Goal: Answer question/provide support

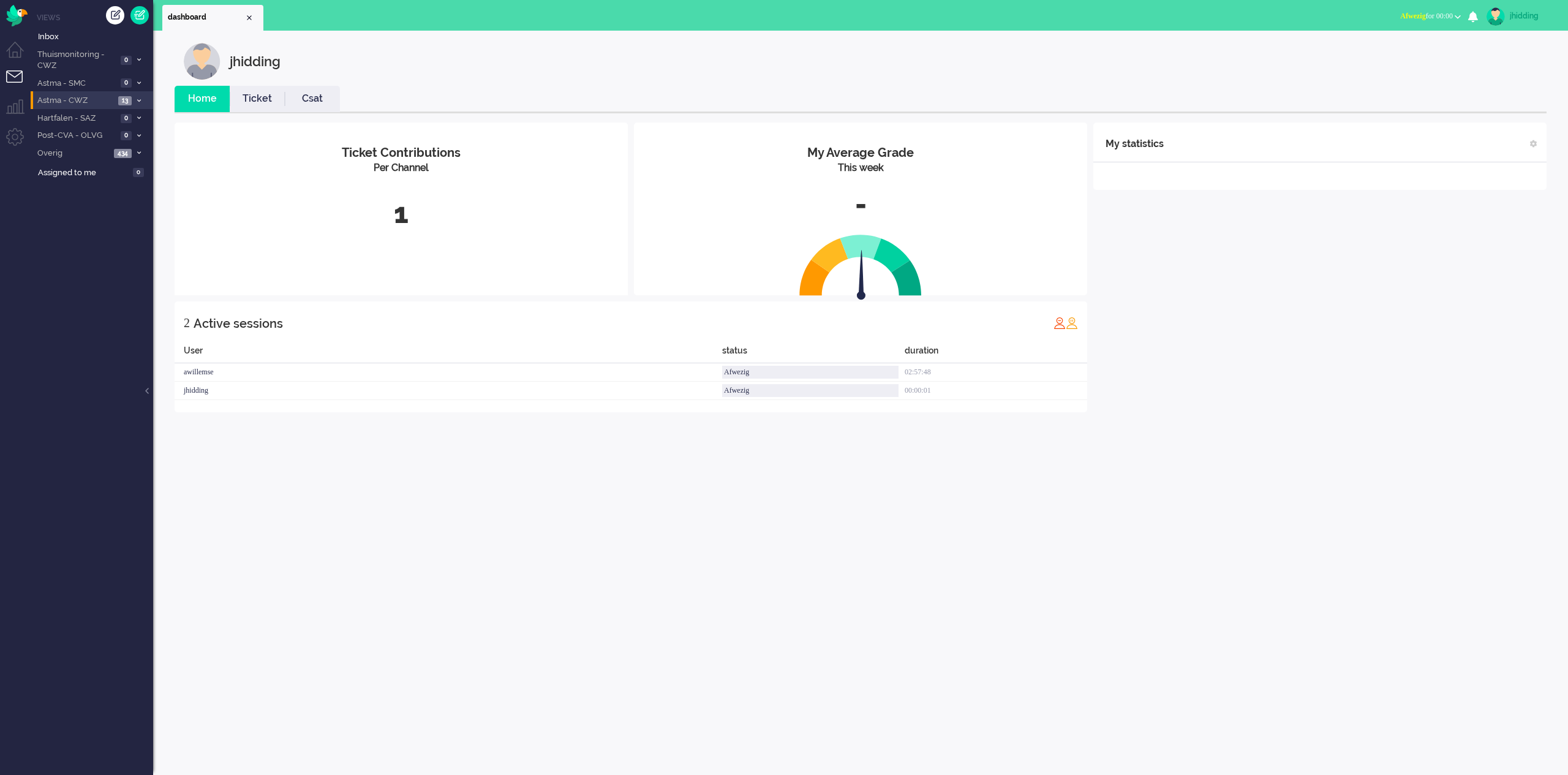
click at [56, 96] on span "Astma - CWZ" at bounding box center [75, 101] width 79 height 11
click at [80, 119] on span "Open - Nieuw FO" at bounding box center [87, 121] width 79 height 11
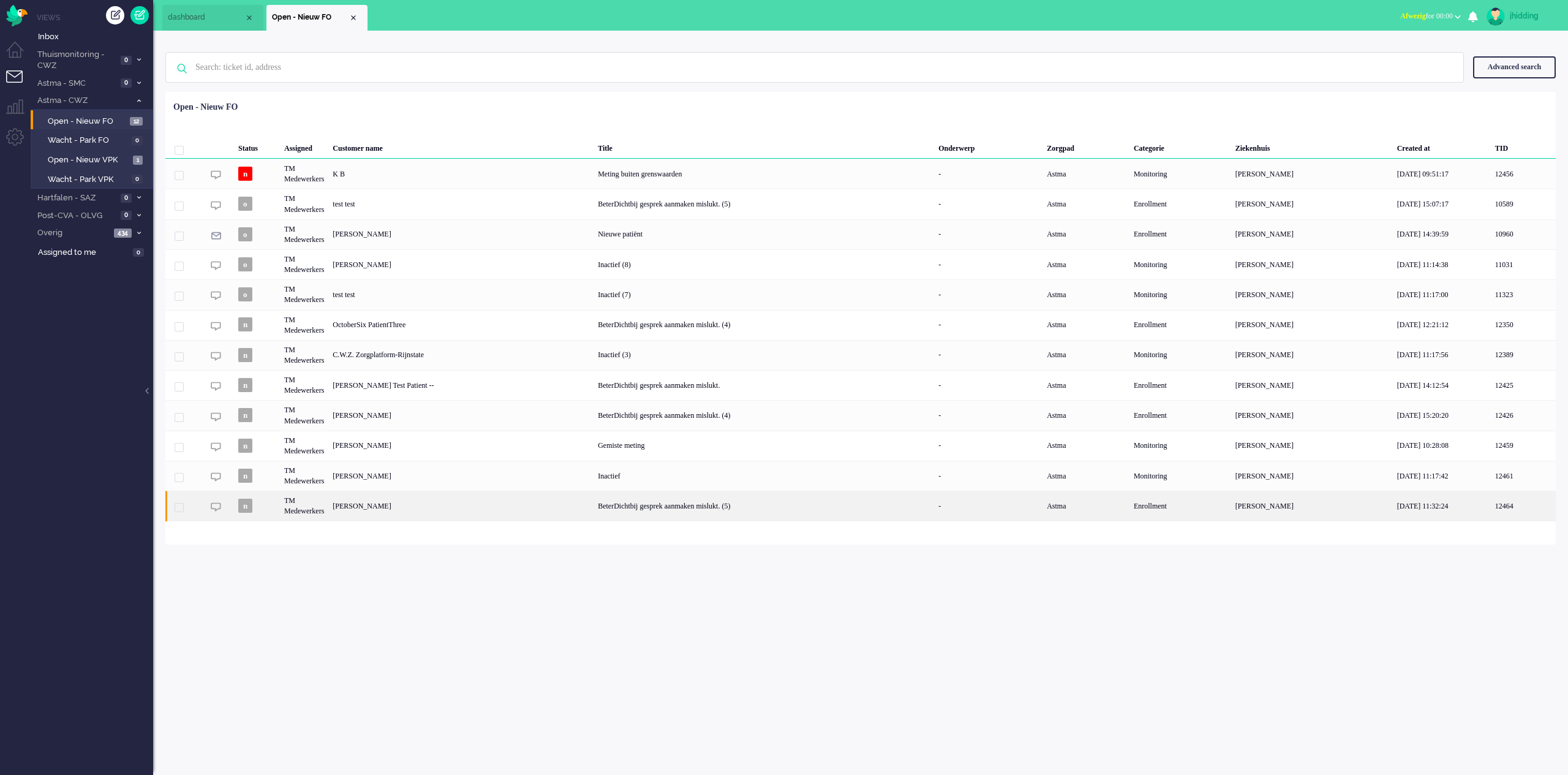
click at [646, 506] on div "BeterDichtbij gesprek aanmaken mislukt. (5)" at bounding box center [764, 506] width 341 height 30
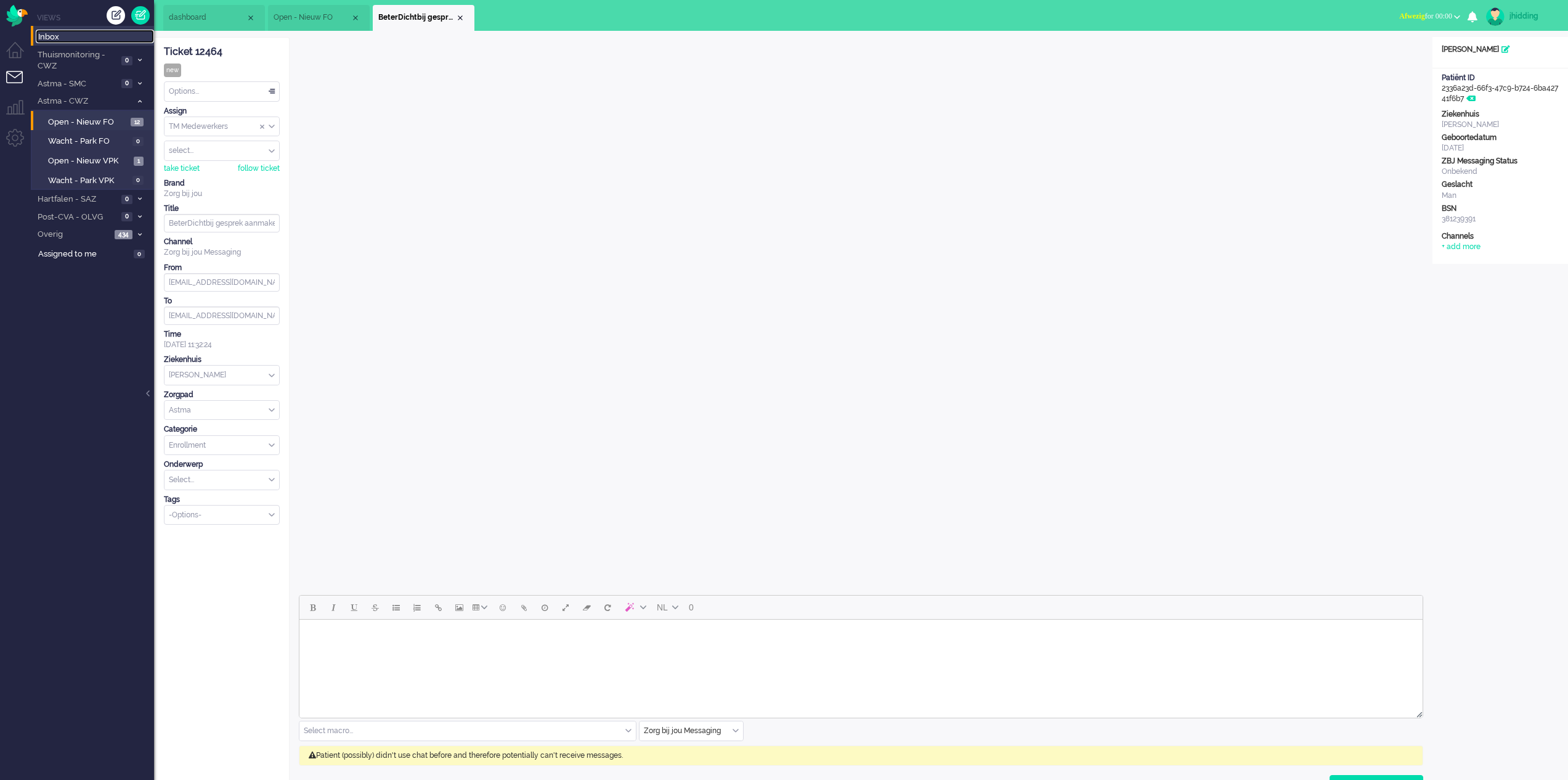
click at [50, 35] on span "Inbox" at bounding box center [96, 37] width 116 height 12
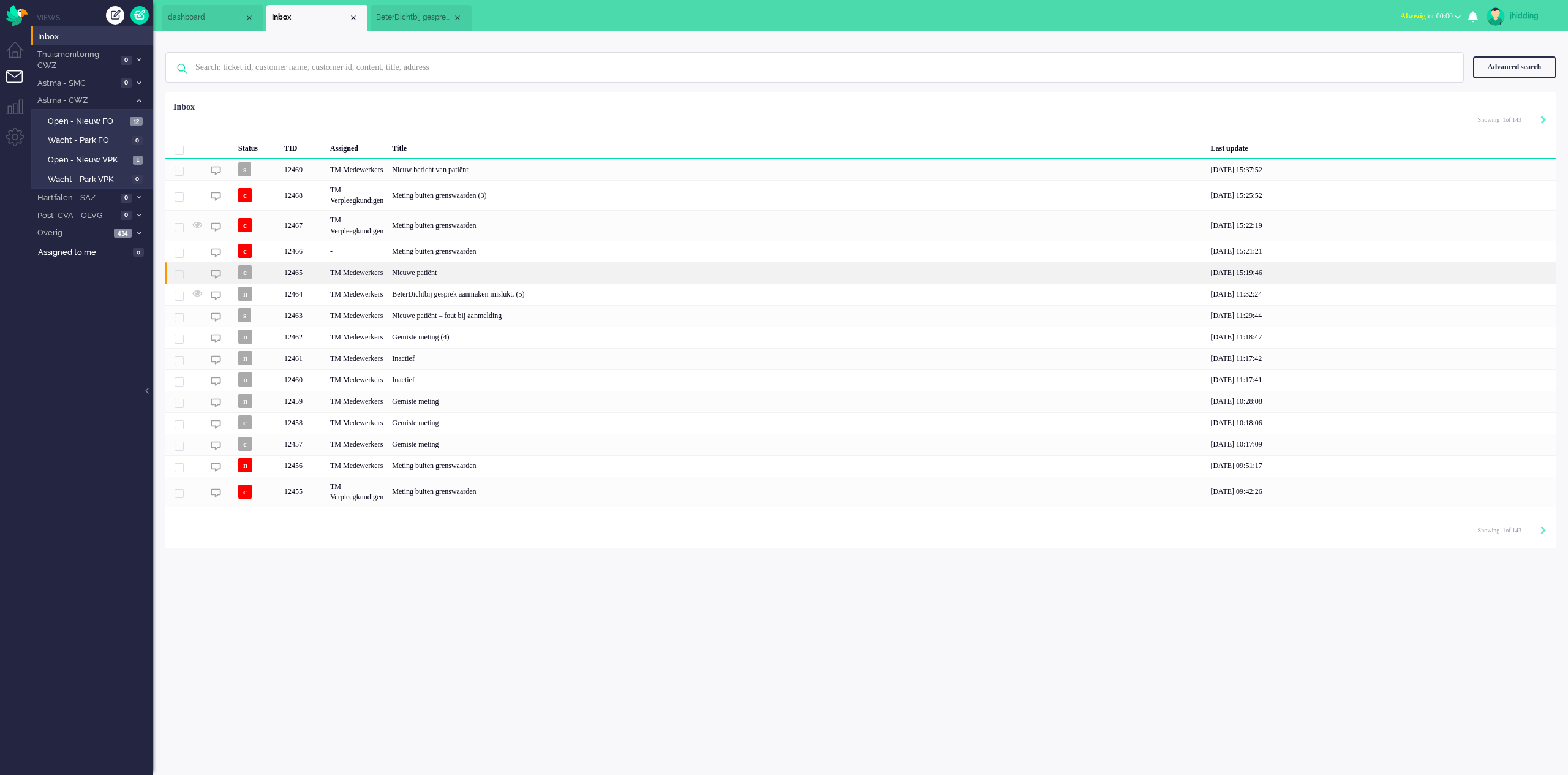
click at [441, 276] on div "Nieuwe patiënt" at bounding box center [797, 273] width 818 height 21
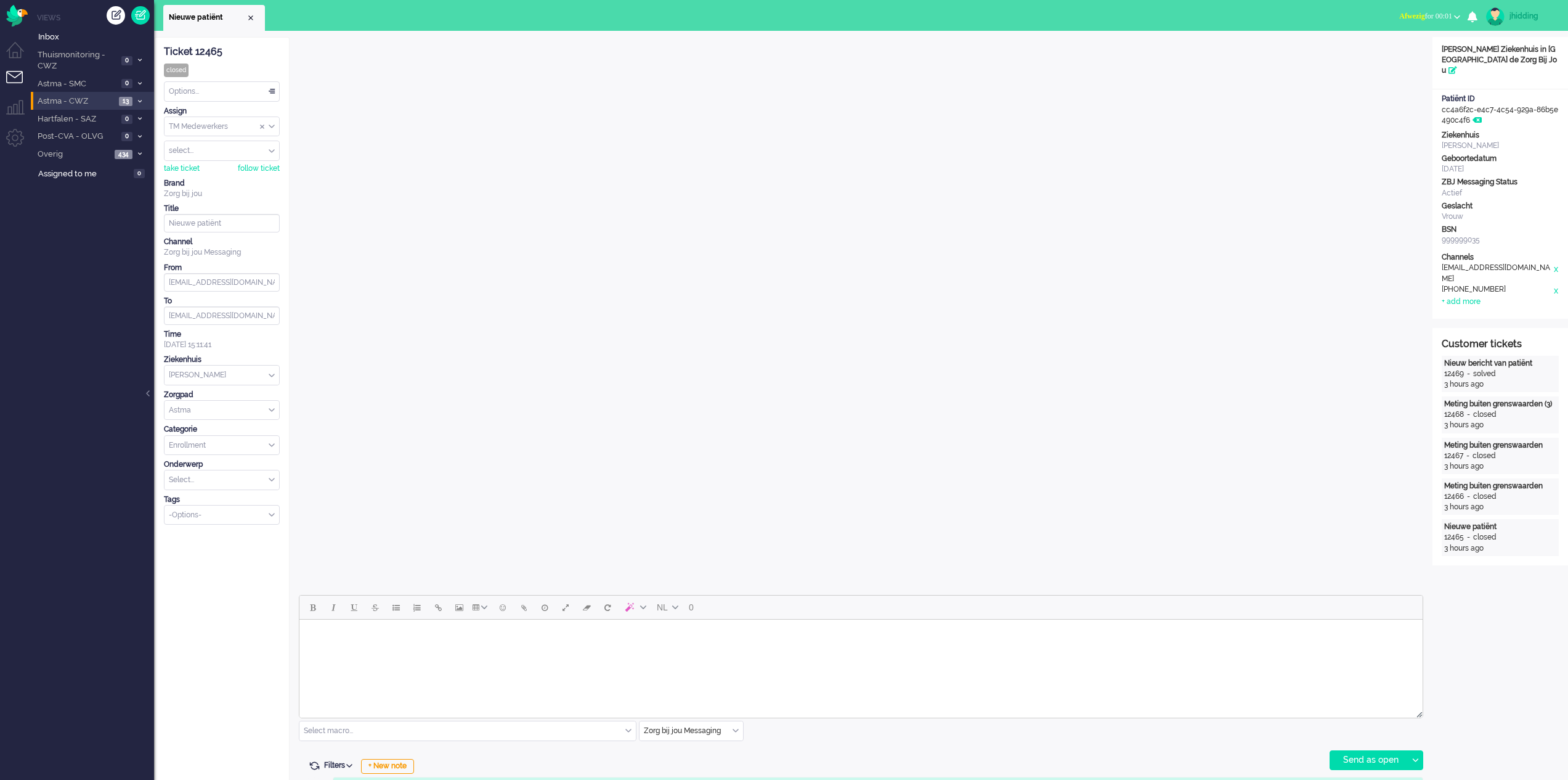
click at [77, 98] on span "Astma - CWZ" at bounding box center [75, 101] width 80 height 12
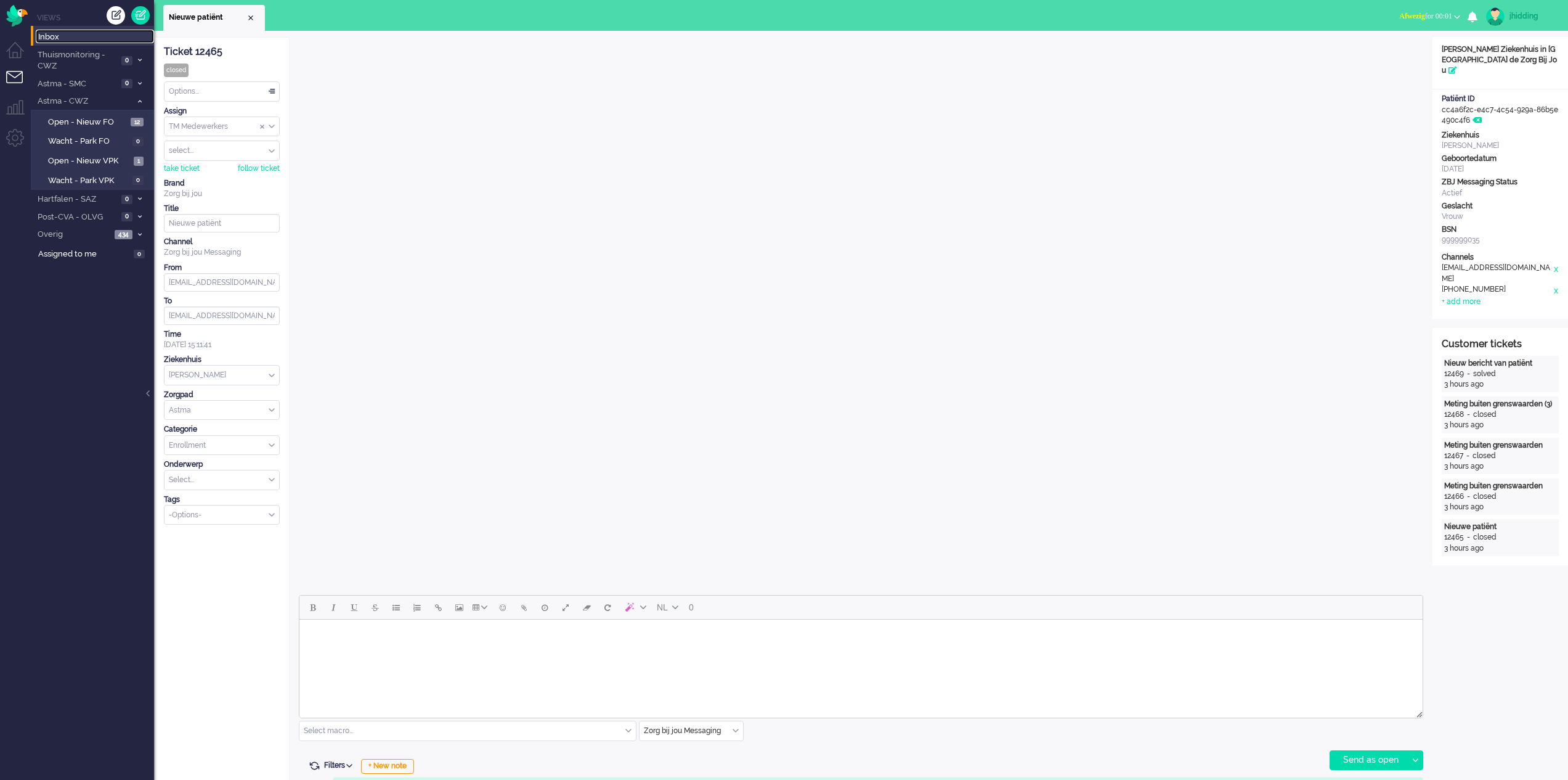
click at [64, 32] on span "Inbox" at bounding box center [96, 37] width 116 height 12
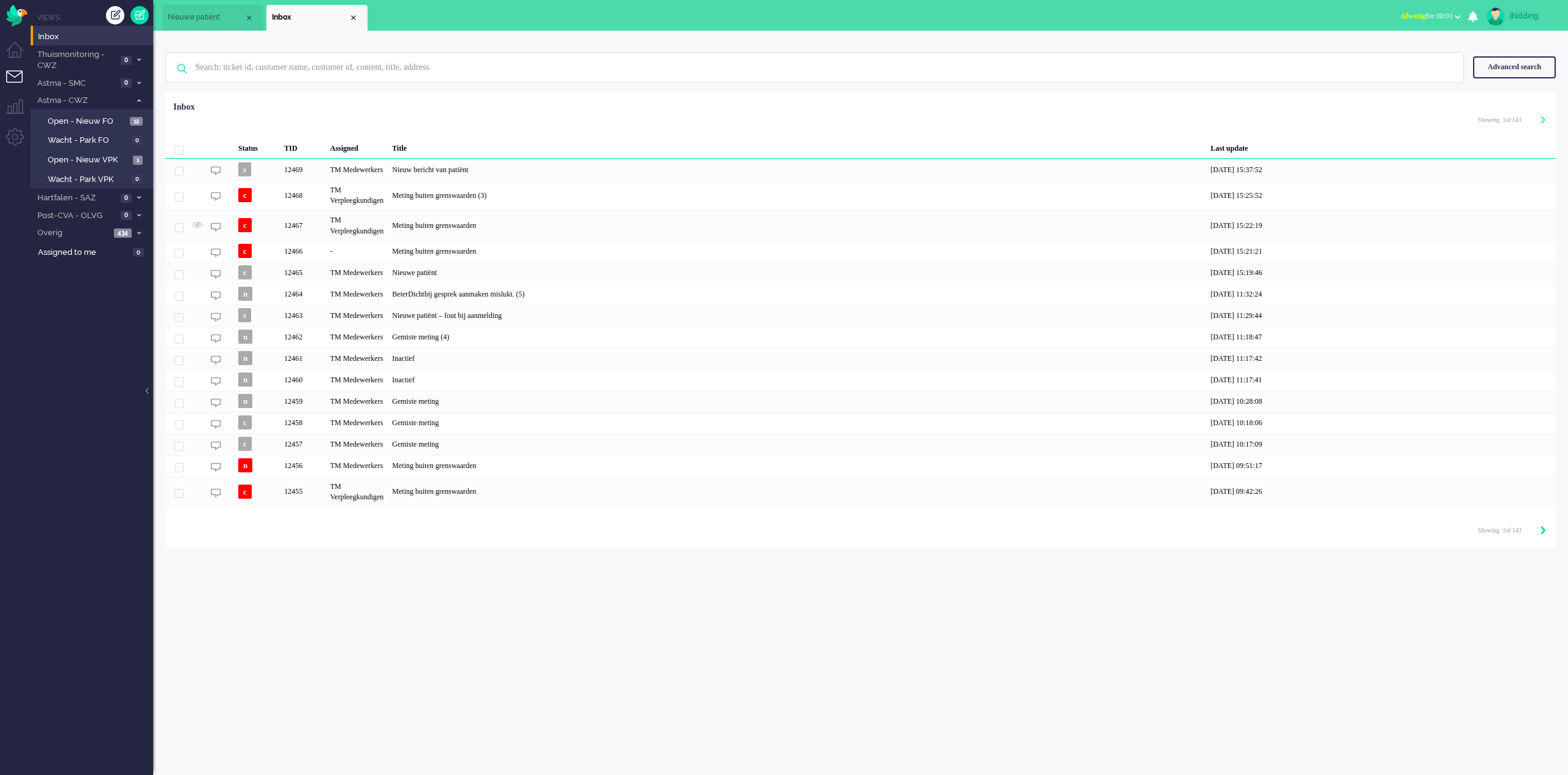
click at [1544, 530] on icon "Next" at bounding box center [1543, 530] width 6 height 9
type input "2"
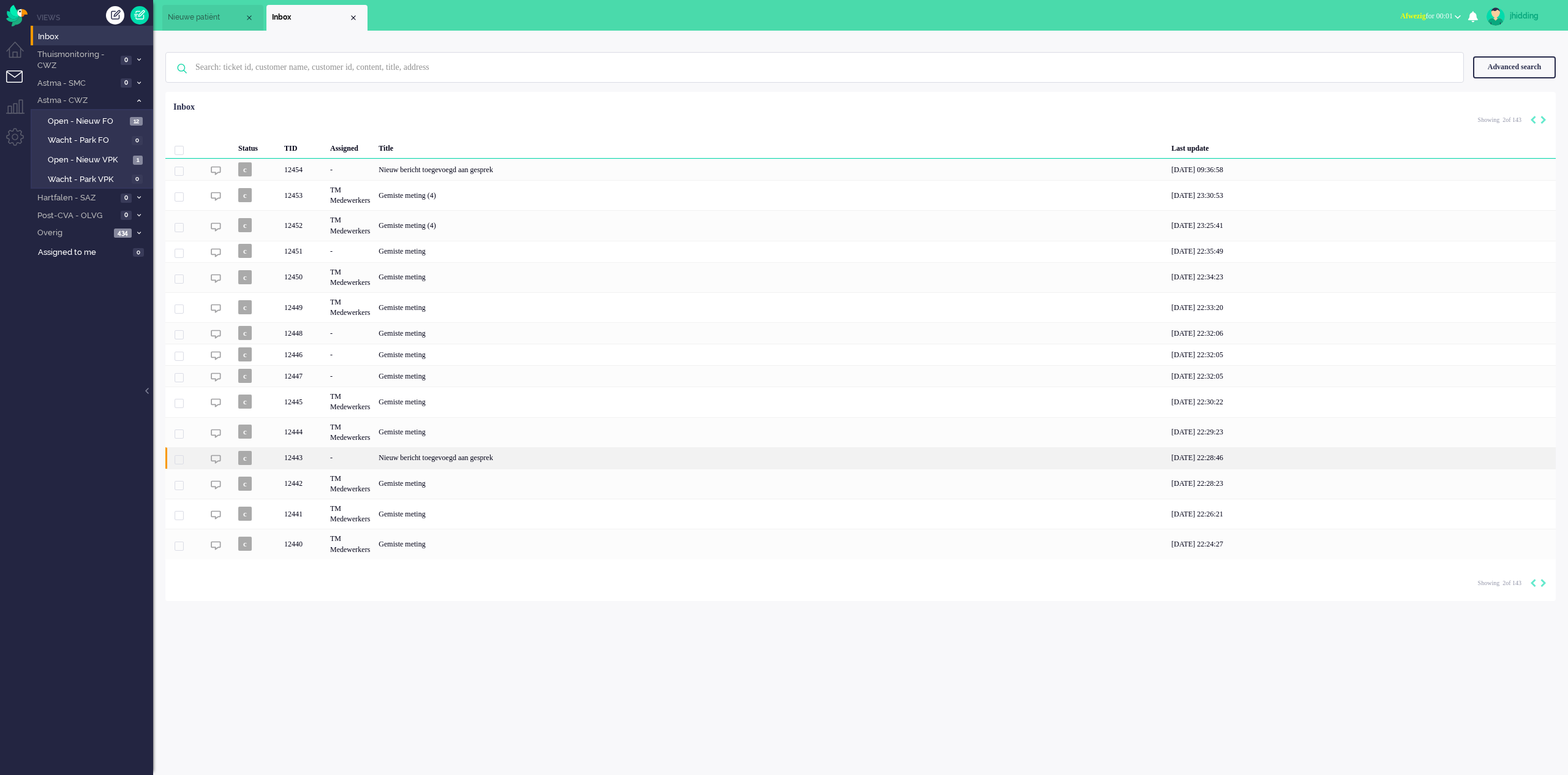
click at [507, 453] on div "Nieuw bericht toegevoegd aan gesprek" at bounding box center [770, 458] width 792 height 21
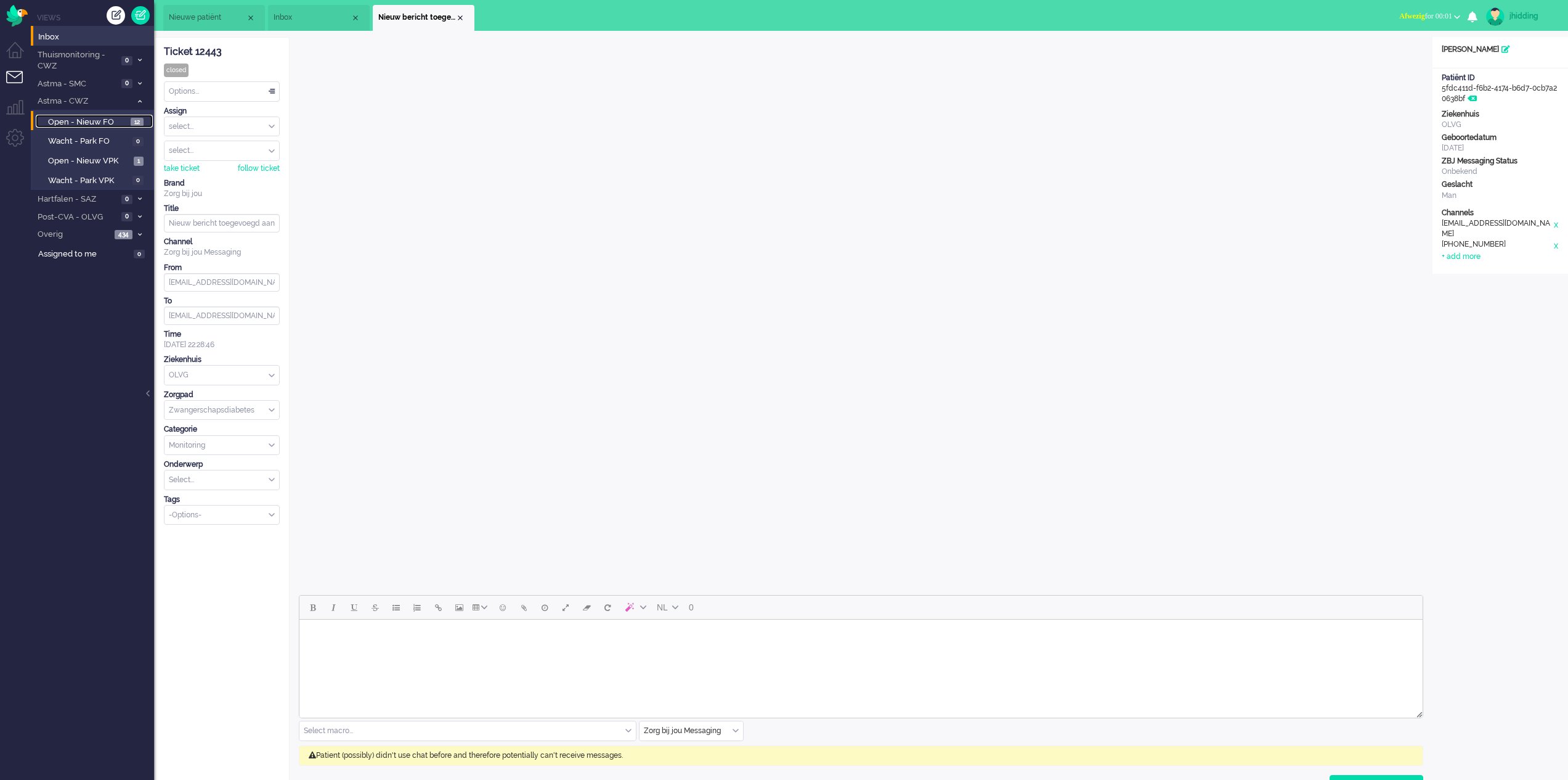
click at [84, 124] on span "Open - Nieuw FO" at bounding box center [88, 122] width 80 height 12
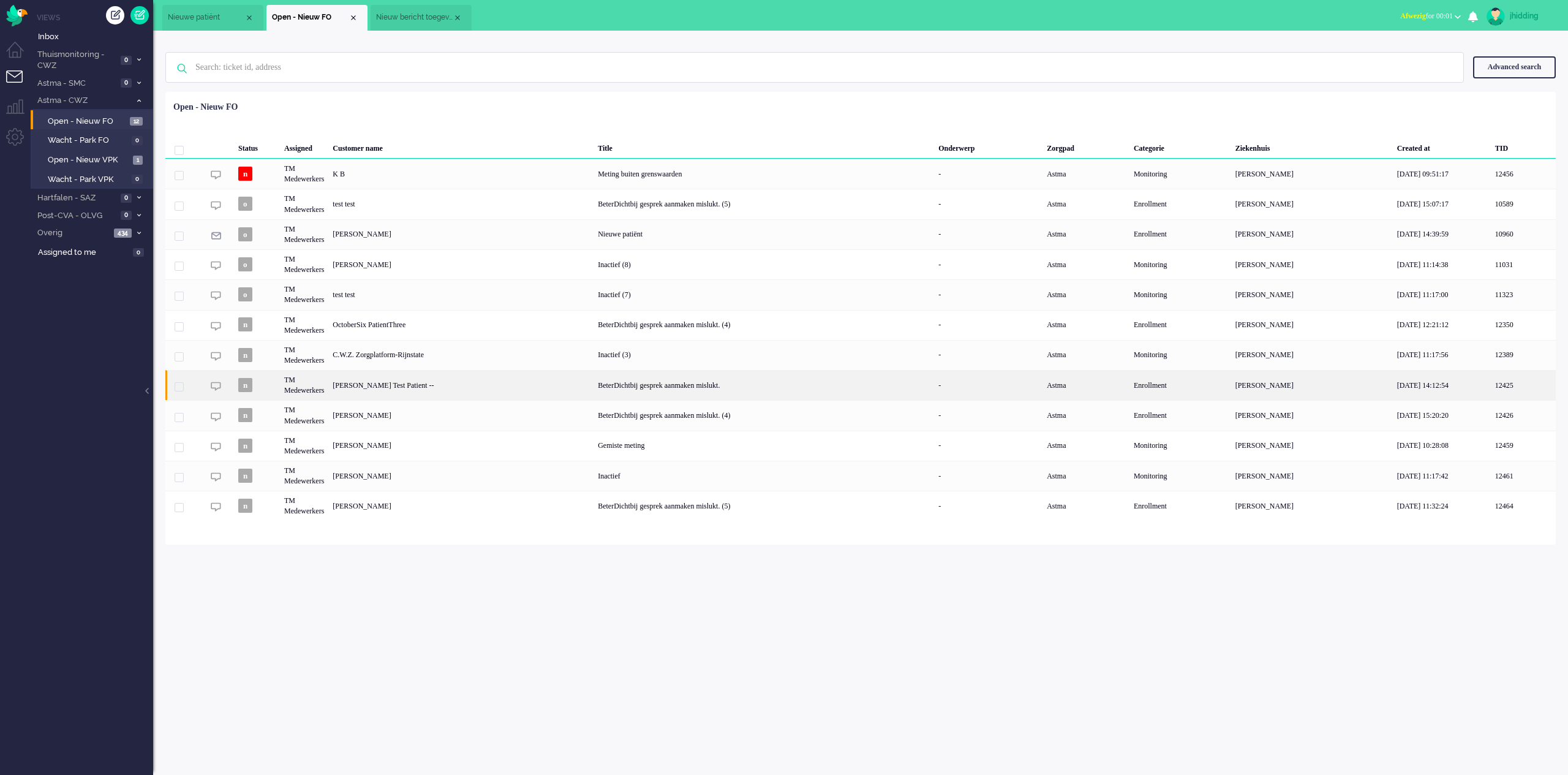
click at [372, 384] on div "[PERSON_NAME] Test Patient --" at bounding box center [461, 385] width 265 height 30
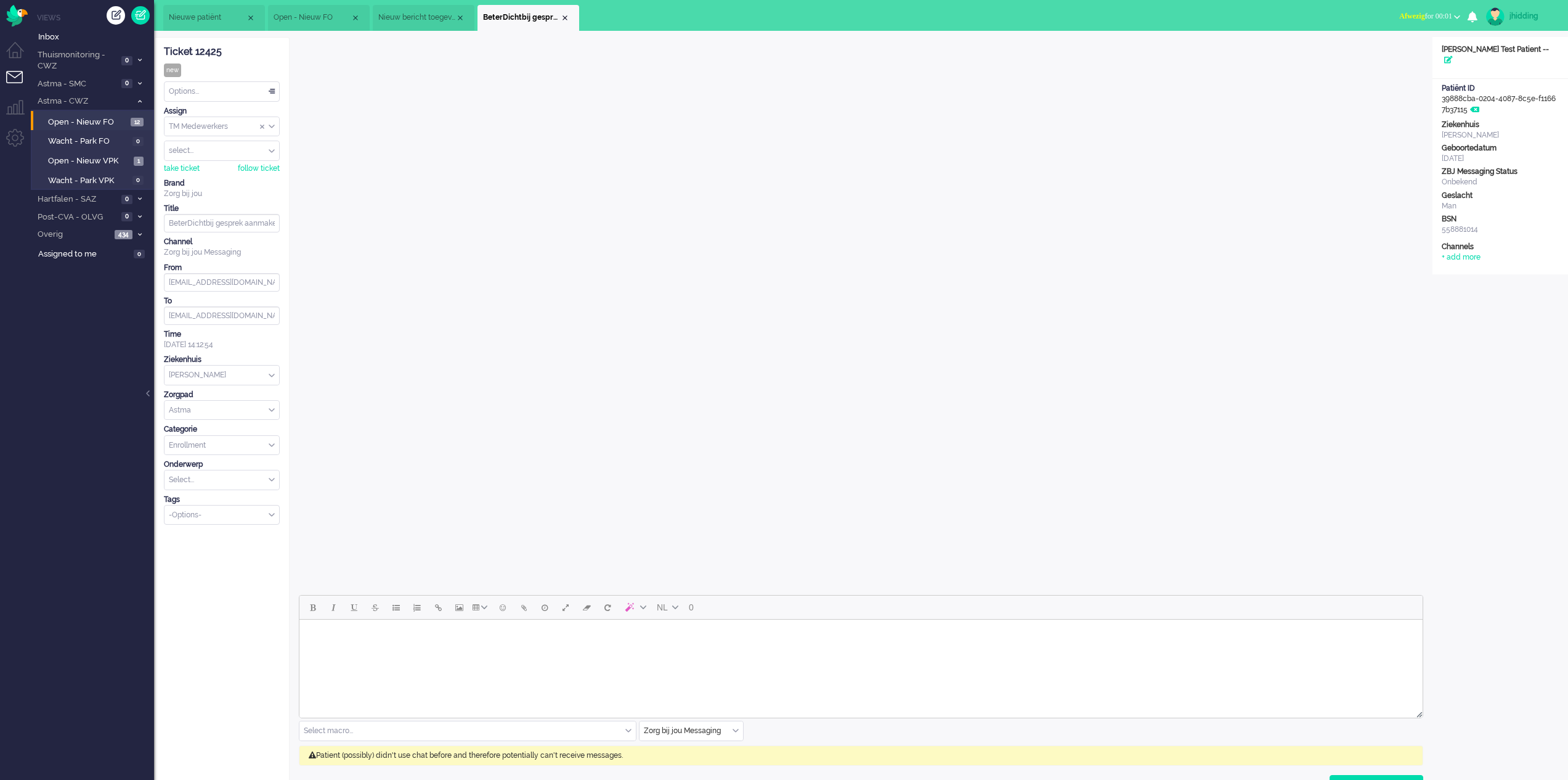
click at [81, 128] on li "Open - Nieuw FO 12" at bounding box center [92, 120] width 122 height 19
click at [83, 124] on span "Open - Nieuw FO" at bounding box center [88, 122] width 80 height 12
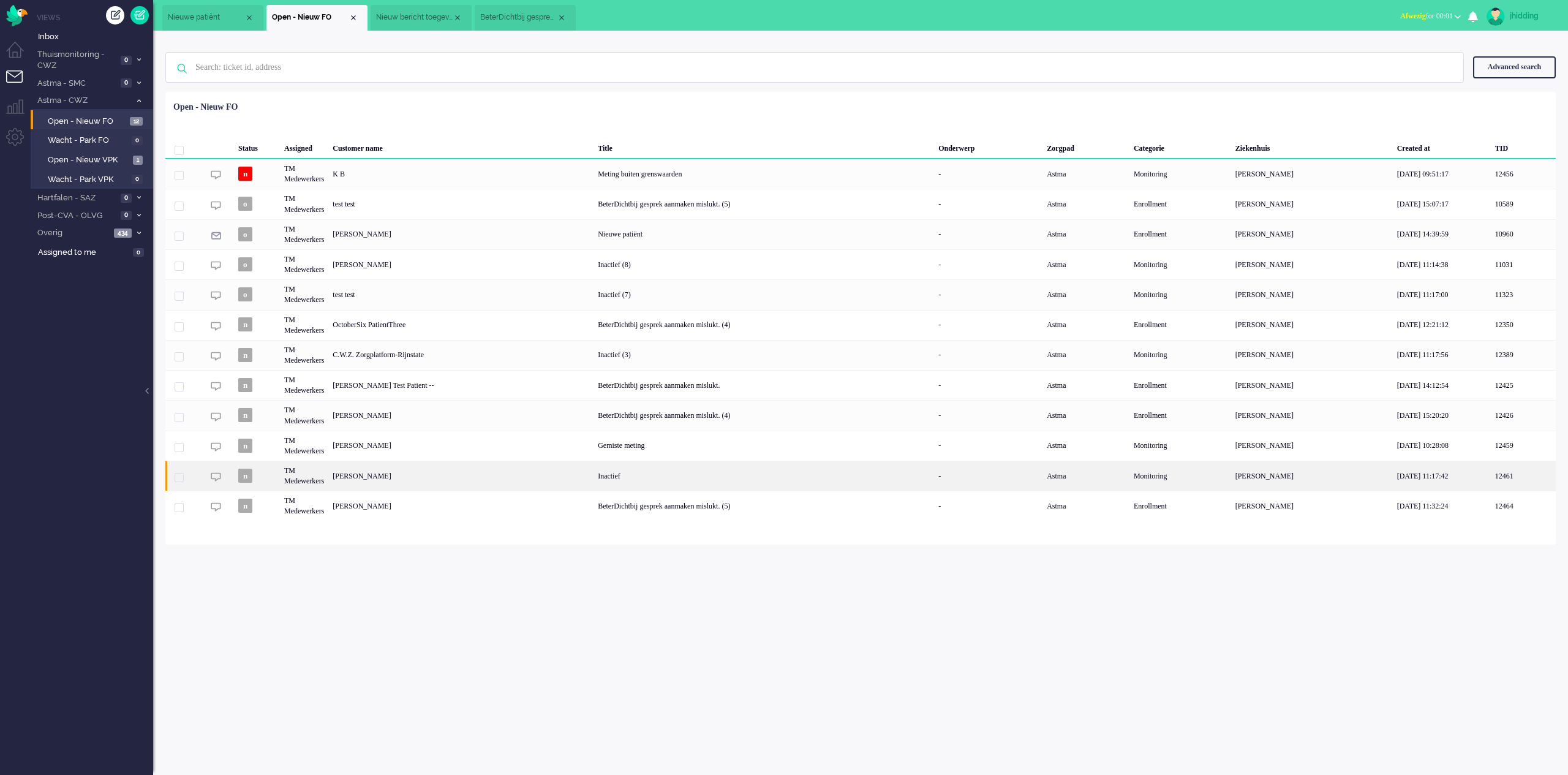
click at [384, 476] on div "[PERSON_NAME]" at bounding box center [461, 476] width 265 height 30
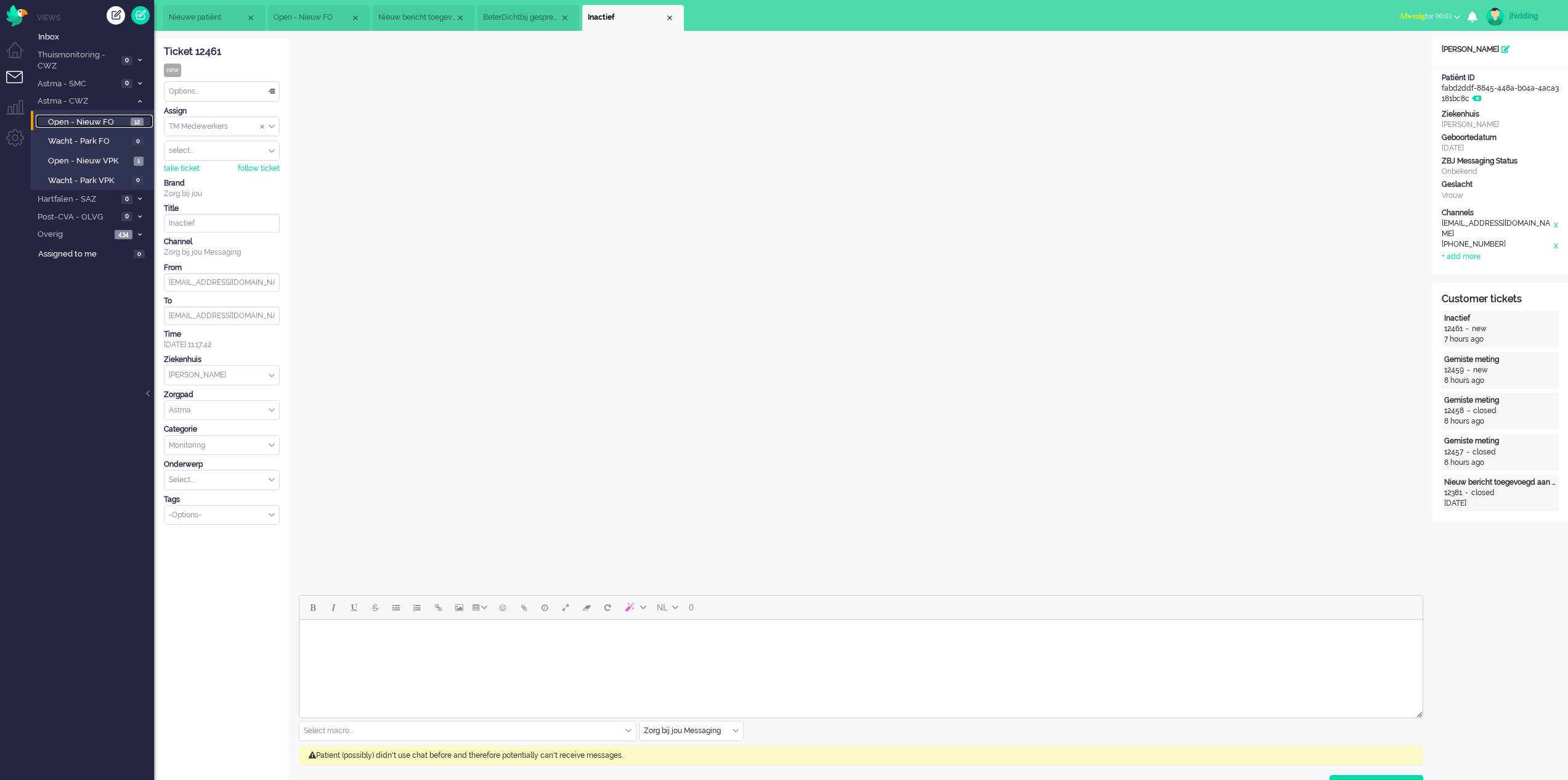
click at [94, 119] on span "Open - Nieuw FO" at bounding box center [88, 122] width 80 height 12
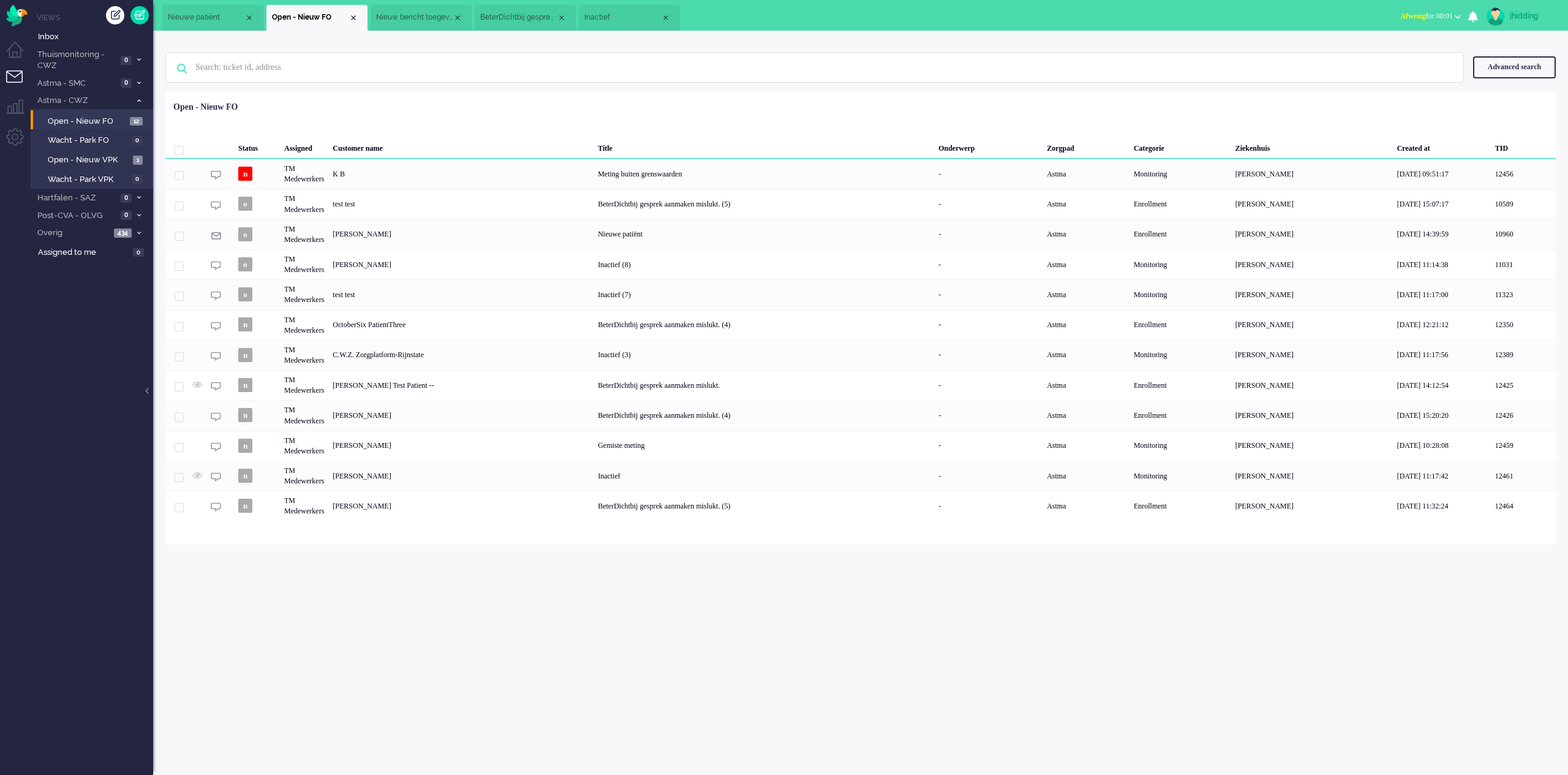
click at [380, 507] on div "[PERSON_NAME]" at bounding box center [461, 506] width 265 height 30
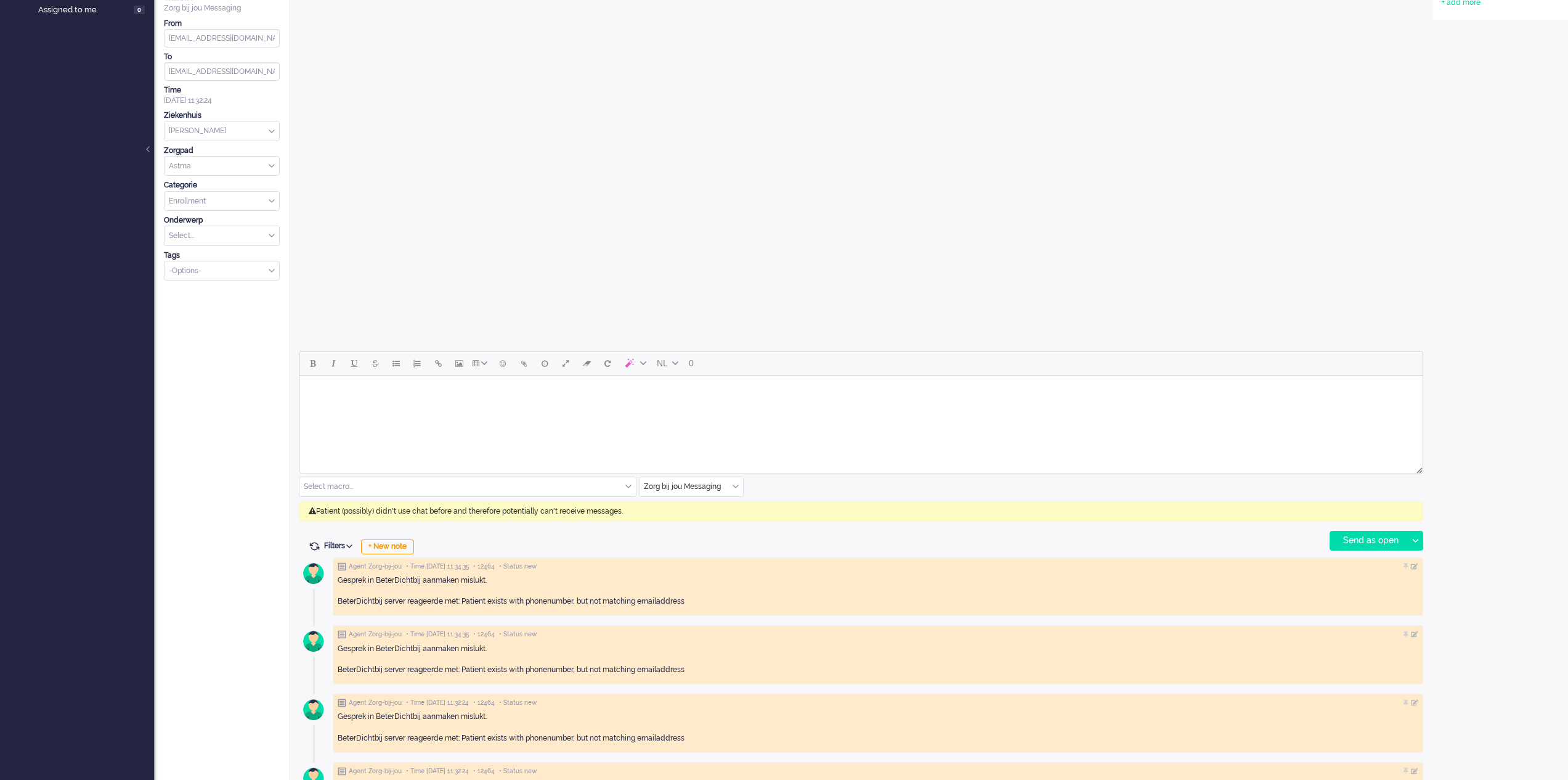
scroll to position [295, 0]
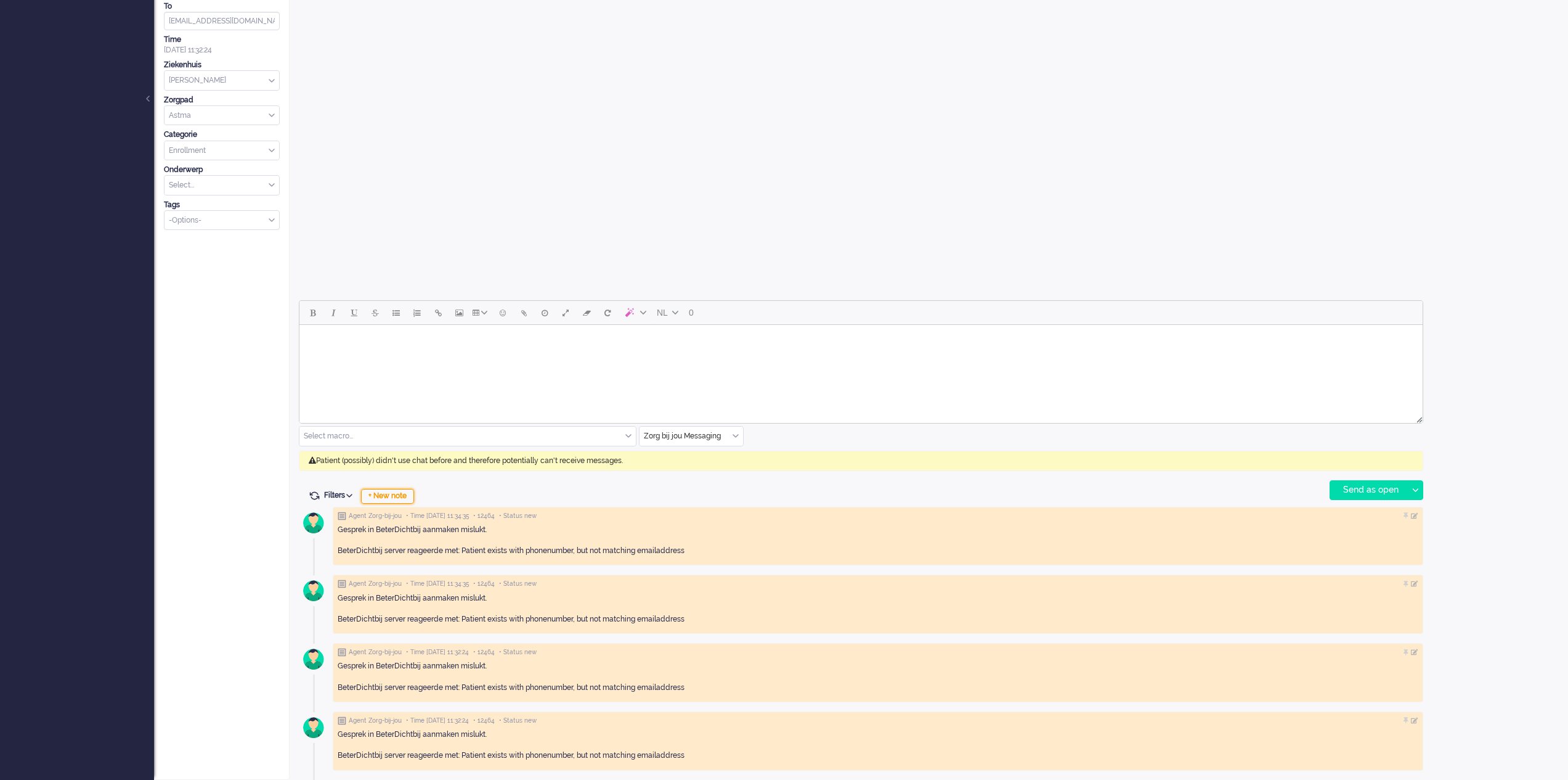
click at [402, 493] on div "+ New note" at bounding box center [387, 496] width 53 height 15
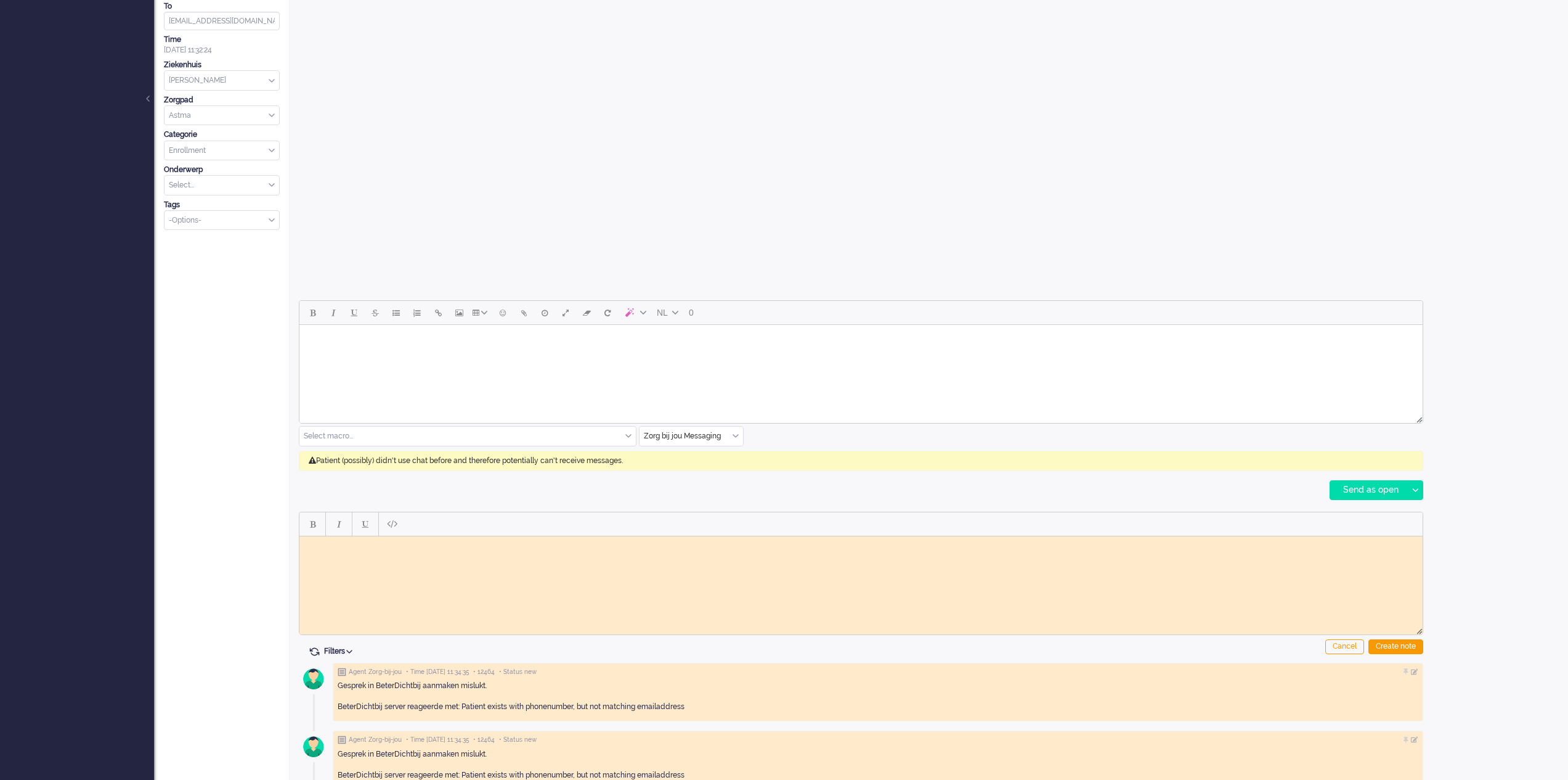
scroll to position [0, 0]
click at [384, 555] on html at bounding box center [861, 545] width 1123 height 19
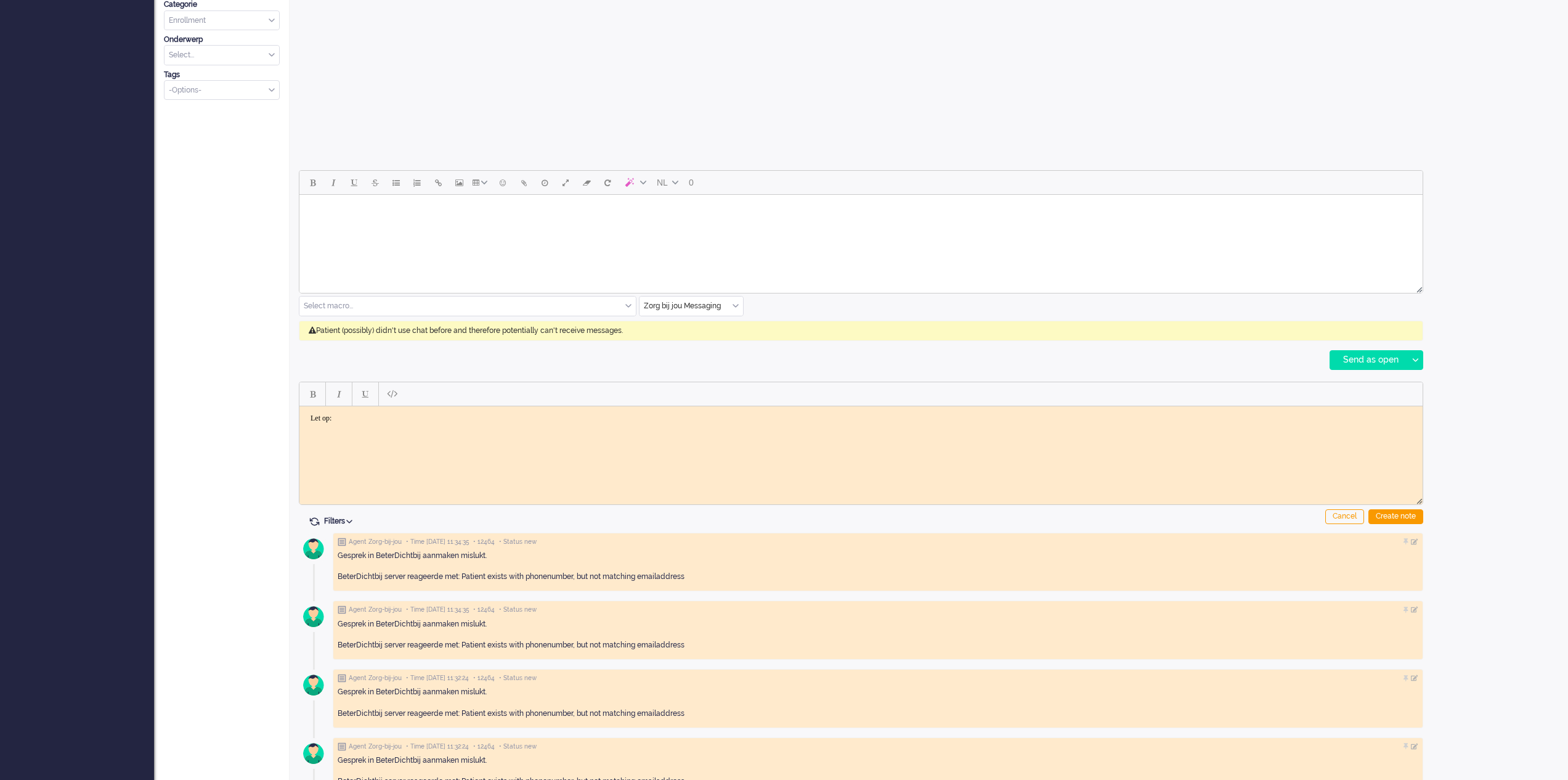
scroll to position [451, 0]
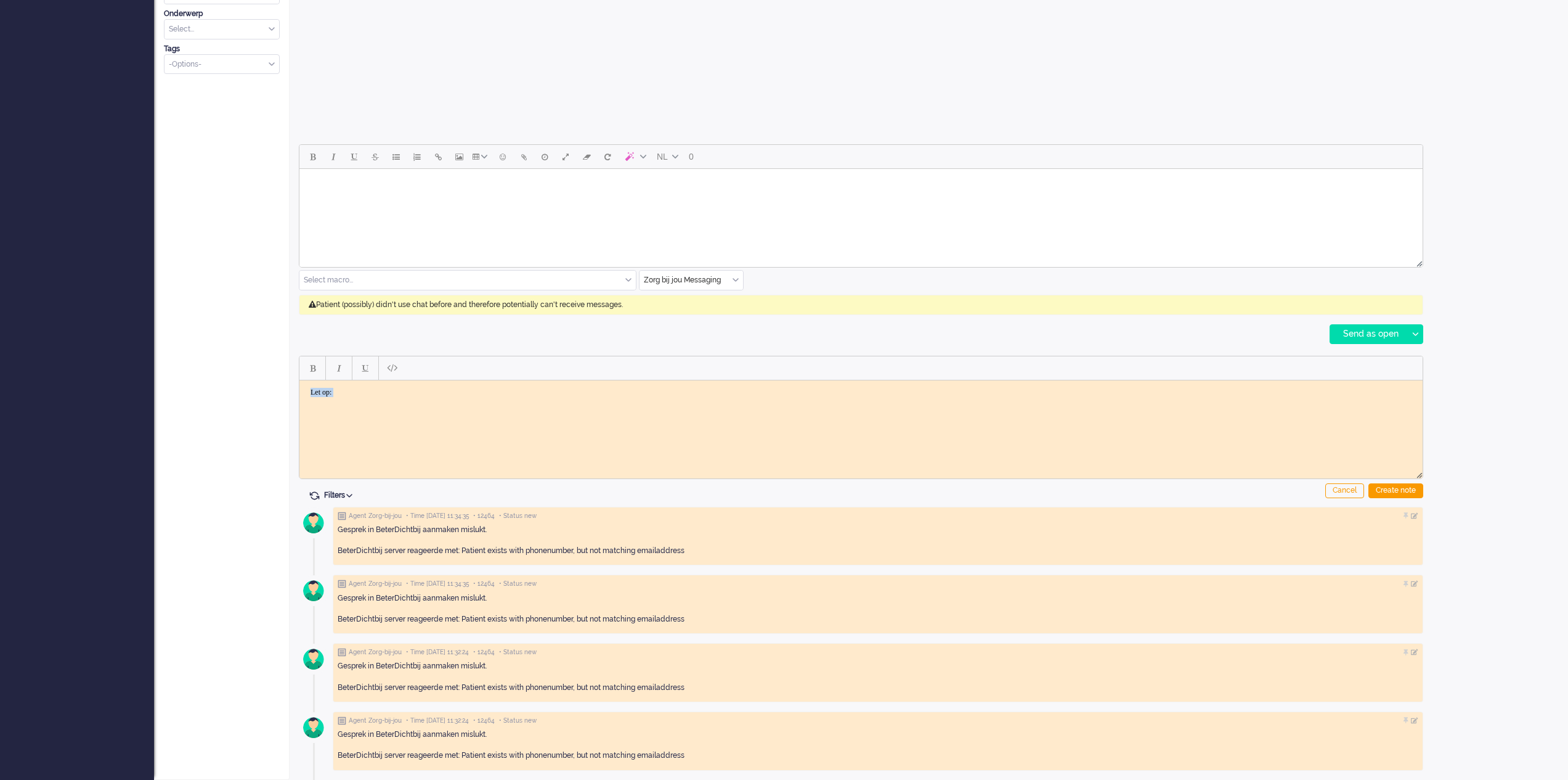
drag, startPoint x: 351, startPoint y: 397, endPoint x: 278, endPoint y: 394, distance: 73.1
click at [300, 394] on html "Let op:" at bounding box center [861, 400] width 1123 height 41
click at [1391, 486] on div "Create note" at bounding box center [1396, 490] width 55 height 15
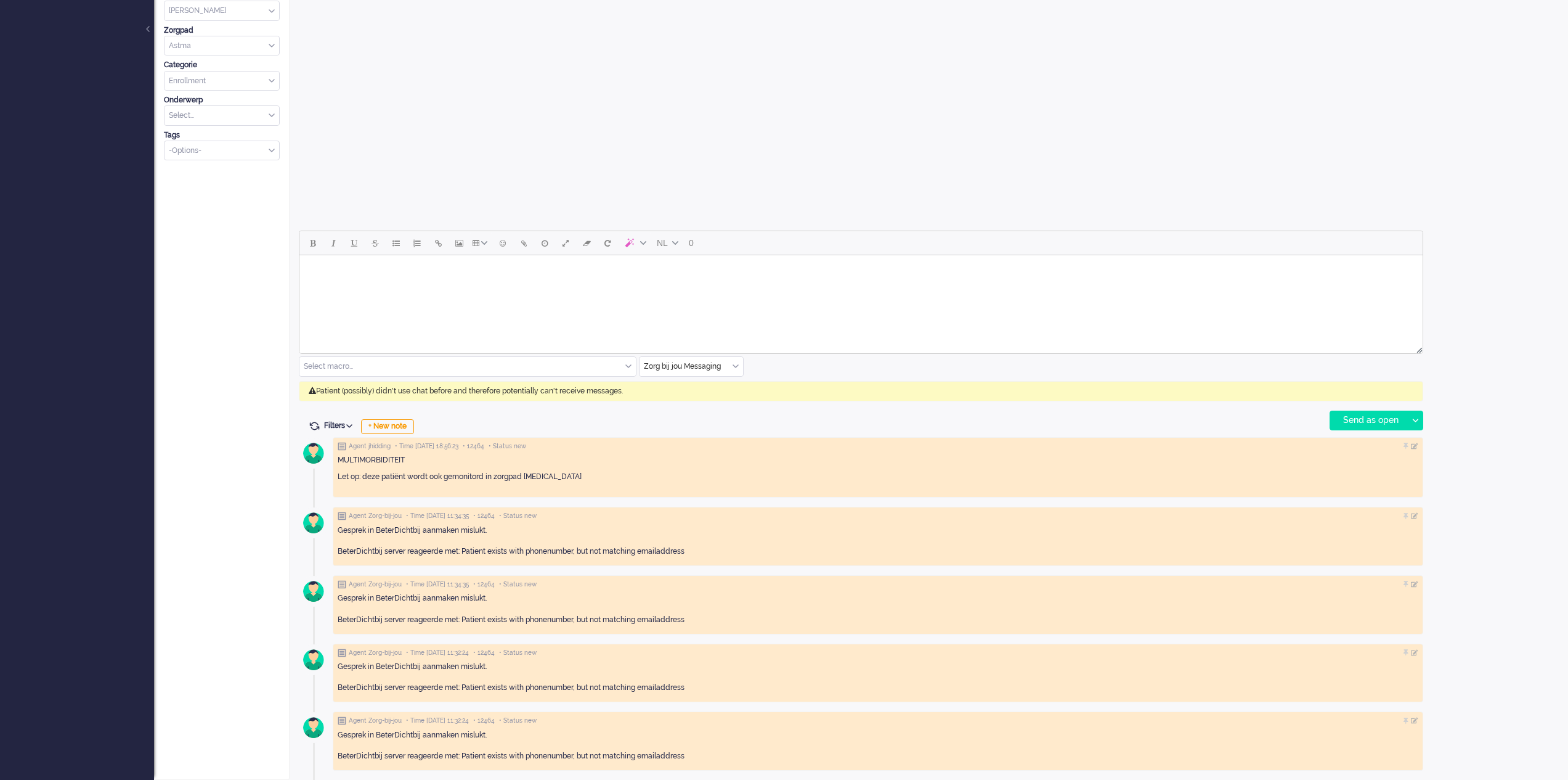
scroll to position [364, 0]
click at [1404, 447] on div at bounding box center [1407, 446] width 7 height 7
drag, startPoint x: 405, startPoint y: 473, endPoint x: 545, endPoint y: 477, distance: 140.1
click at [406, 473] on p "Let op: deze patiënt wordt ook gemonitord in zorgpad [MEDICAL_DATA]" at bounding box center [878, 477] width 1081 height 11
drag, startPoint x: 577, startPoint y: 474, endPoint x: 339, endPoint y: 456, distance: 238.7
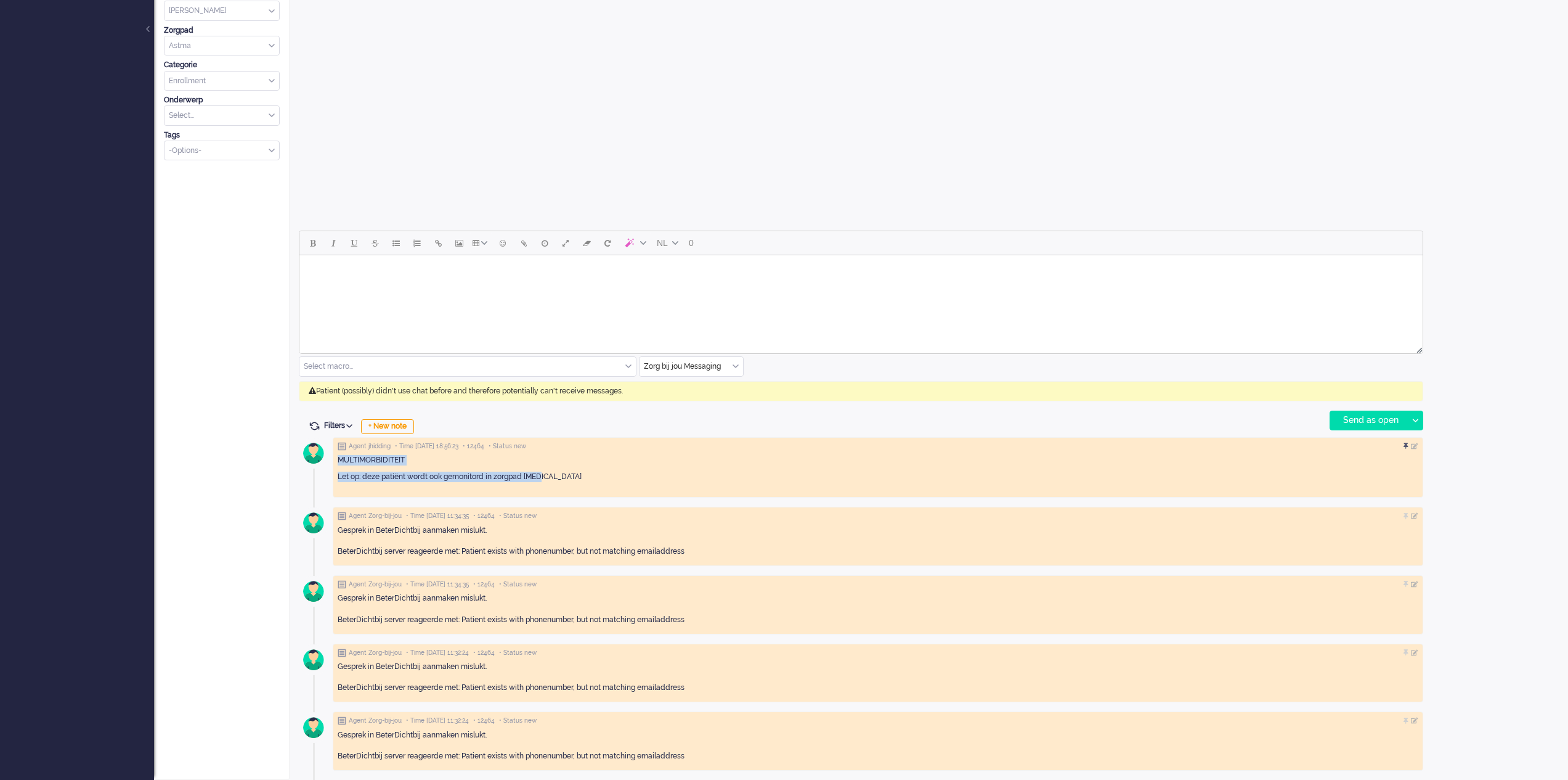
click at [339, 456] on div "MULTIMORBIDITEIT Let op: deze patiënt wordt ook gemonitord in zorgpad [MEDICAL_…" at bounding box center [878, 472] width 1081 height 33
copy div "MULTIMORBIDITEIT Let op: deze patiënt wordt ook gemonitord in zorgpad [MEDICAL_…"
